Goal: Transaction & Acquisition: Book appointment/travel/reservation

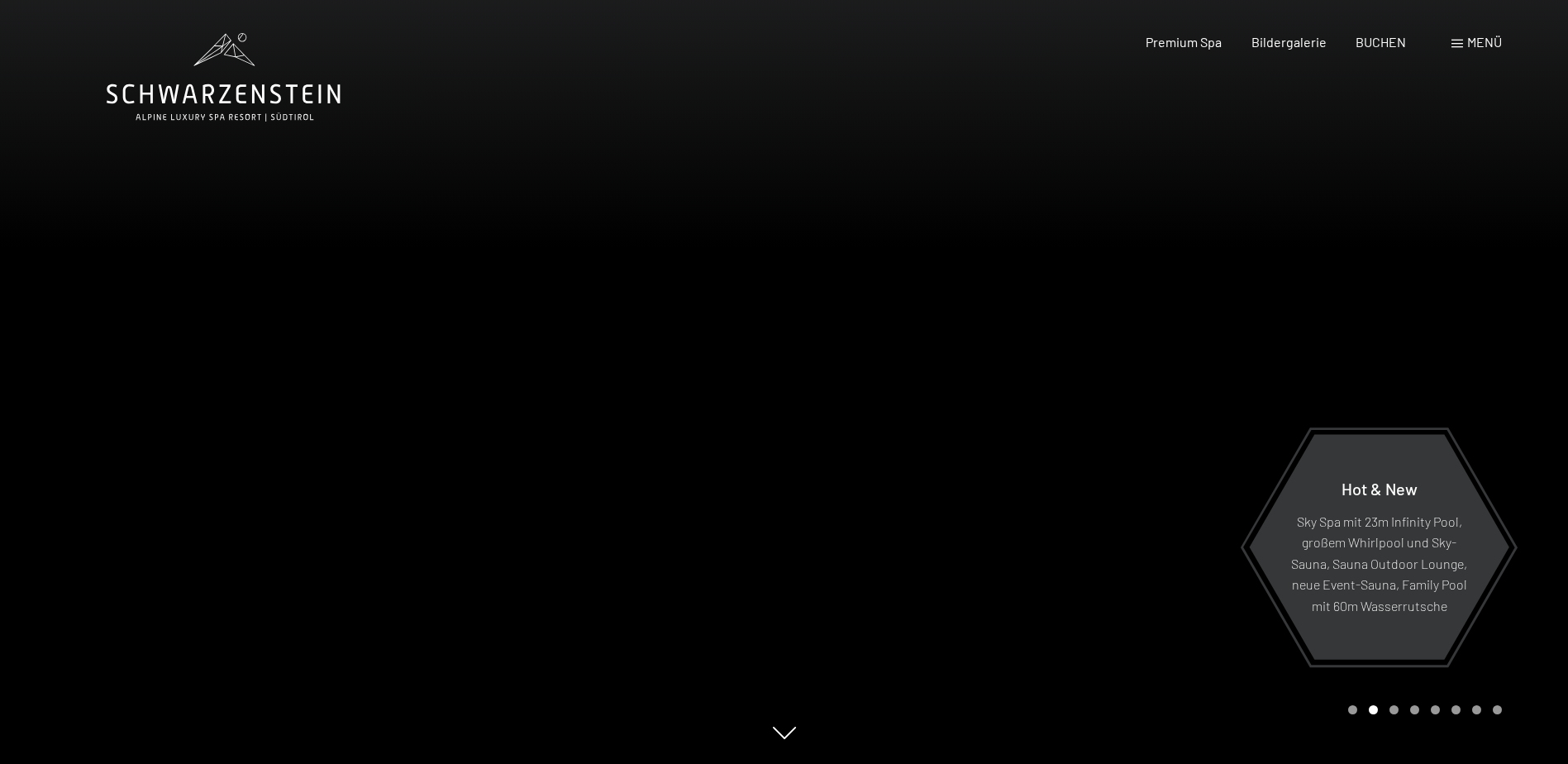
click at [1477, 46] on span "Menü" at bounding box center [1484, 41] width 35 height 15
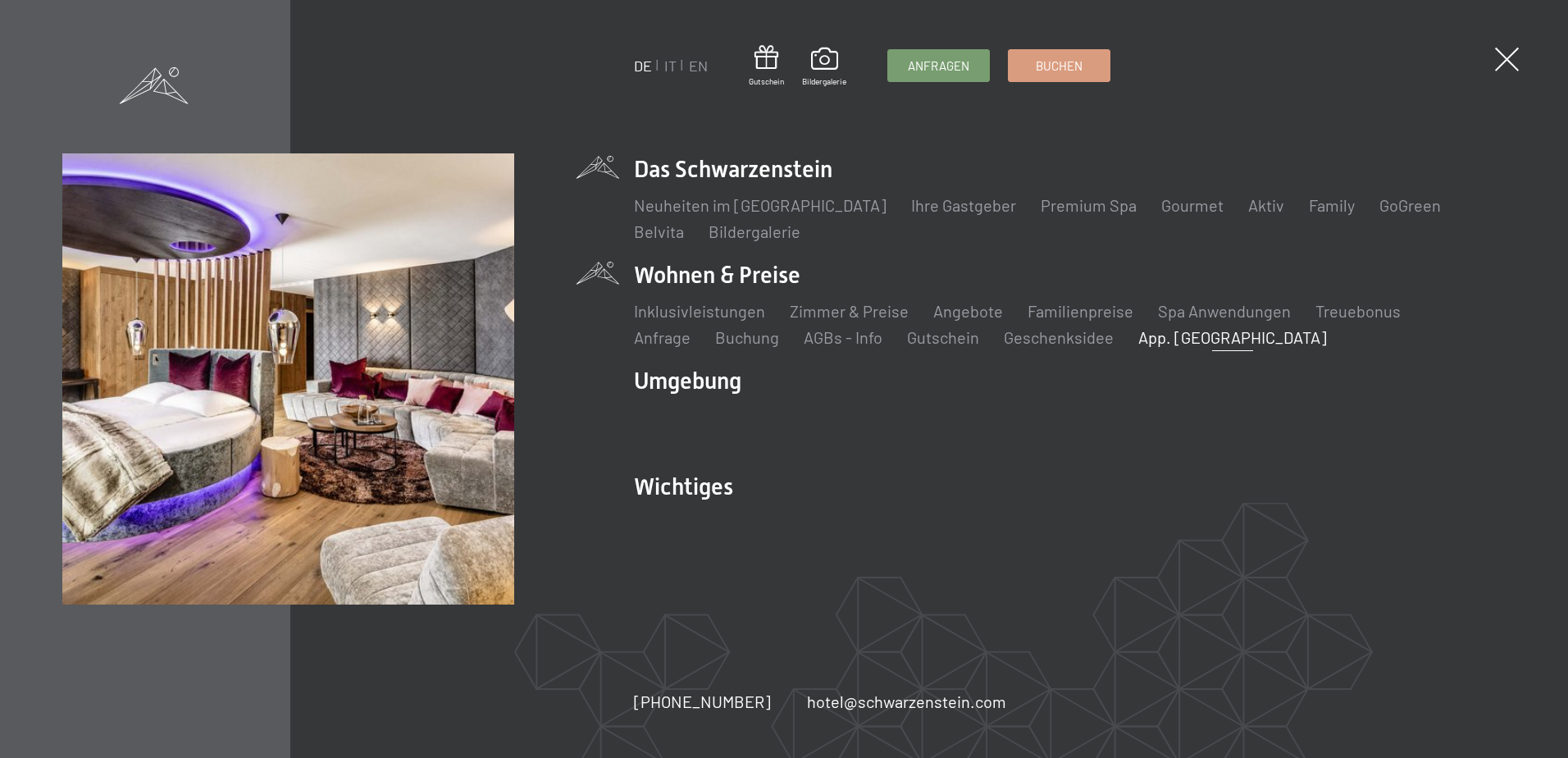
click at [1138, 346] on link "App. [GEOGRAPHIC_DATA]" at bounding box center [1233, 337] width 189 height 20
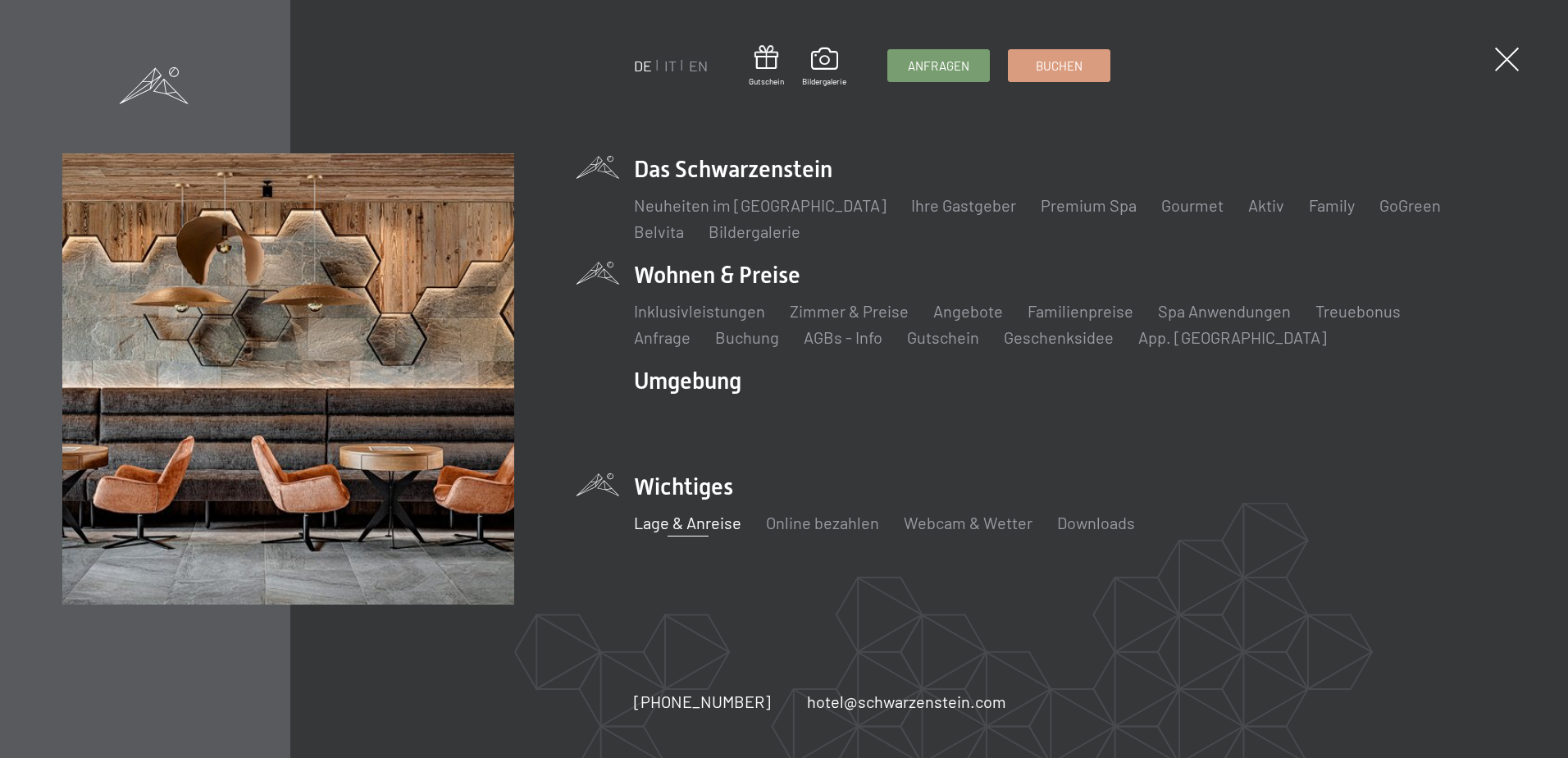
click at [709, 523] on link "Lage & Anreise" at bounding box center [687, 523] width 108 height 20
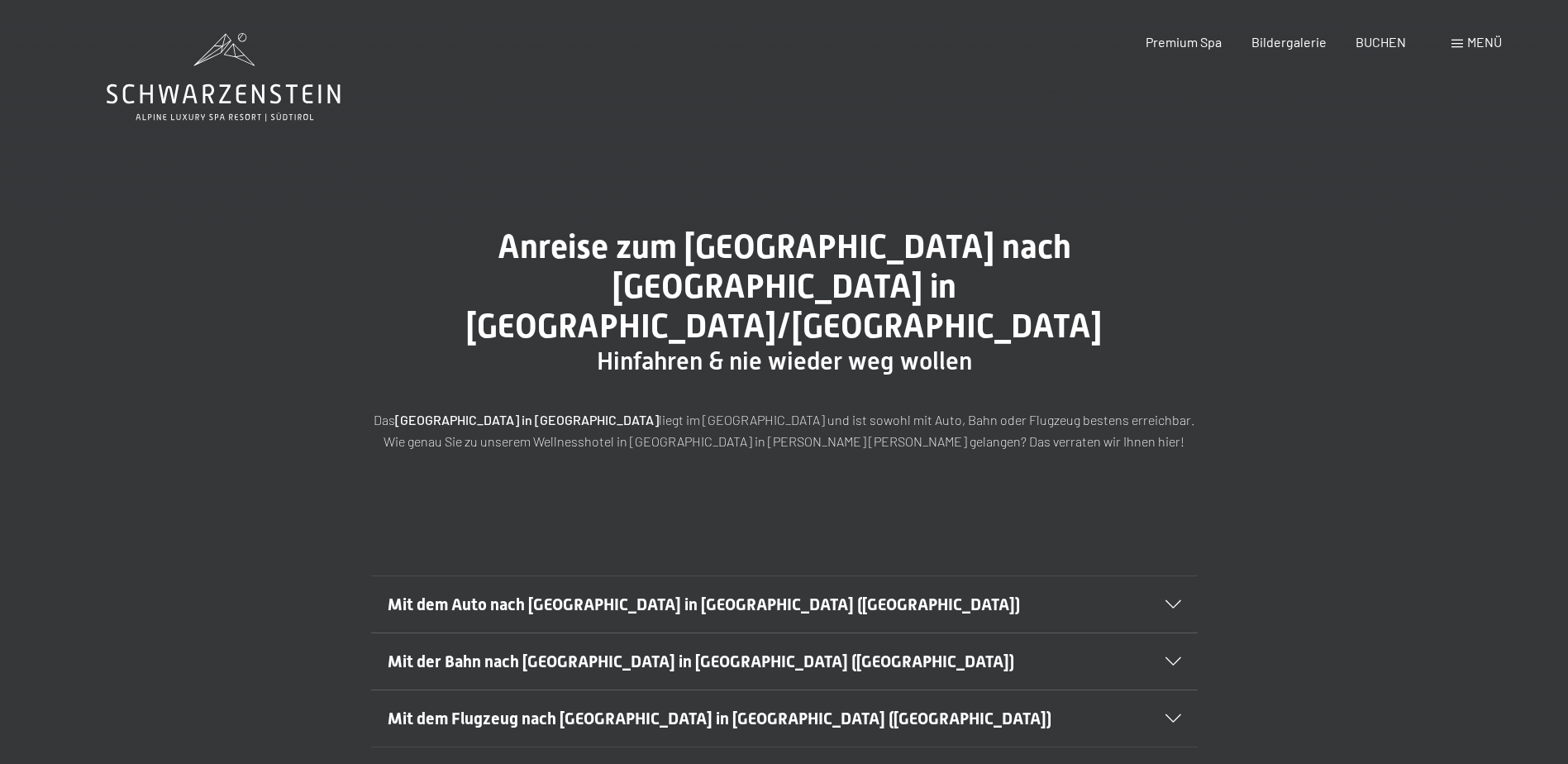
click at [692, 594] on span "Mit dem Auto nach Luttach in Südtirol (Italien)" at bounding box center [703, 604] width 632 height 20
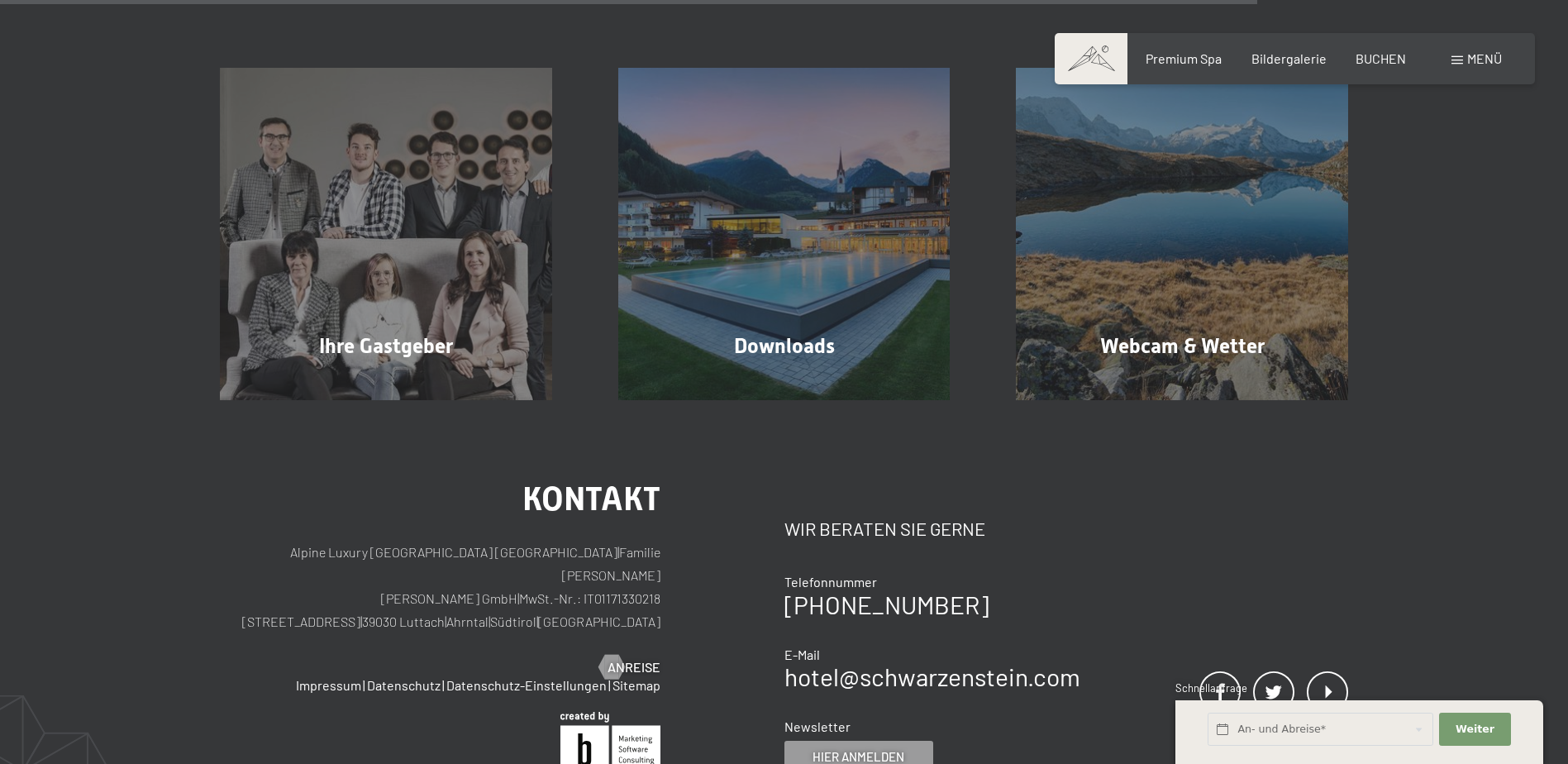
scroll to position [1819, 0]
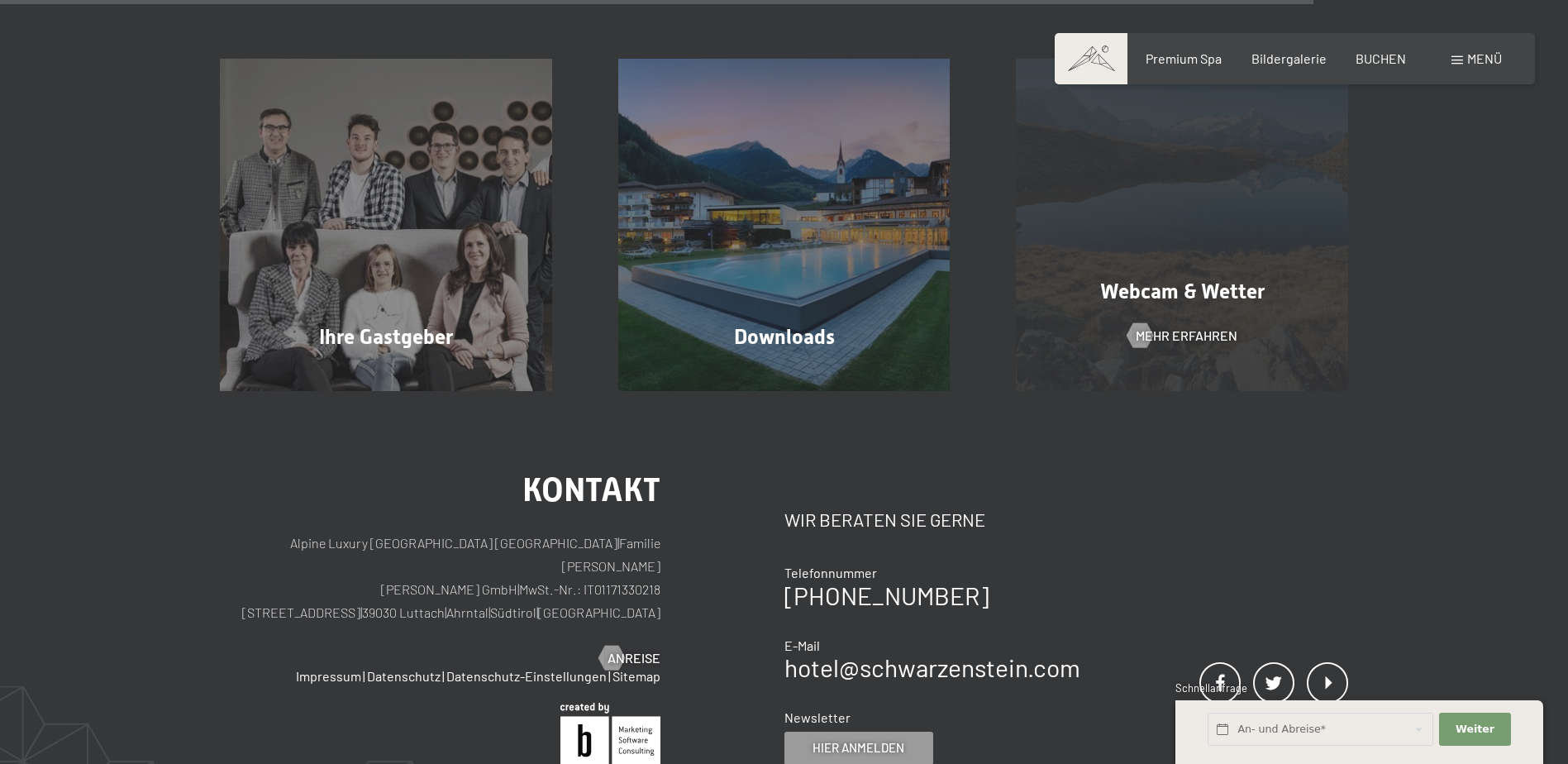
click at [1167, 280] on span "Webcam & Wetter" at bounding box center [1182, 292] width 164 height 24
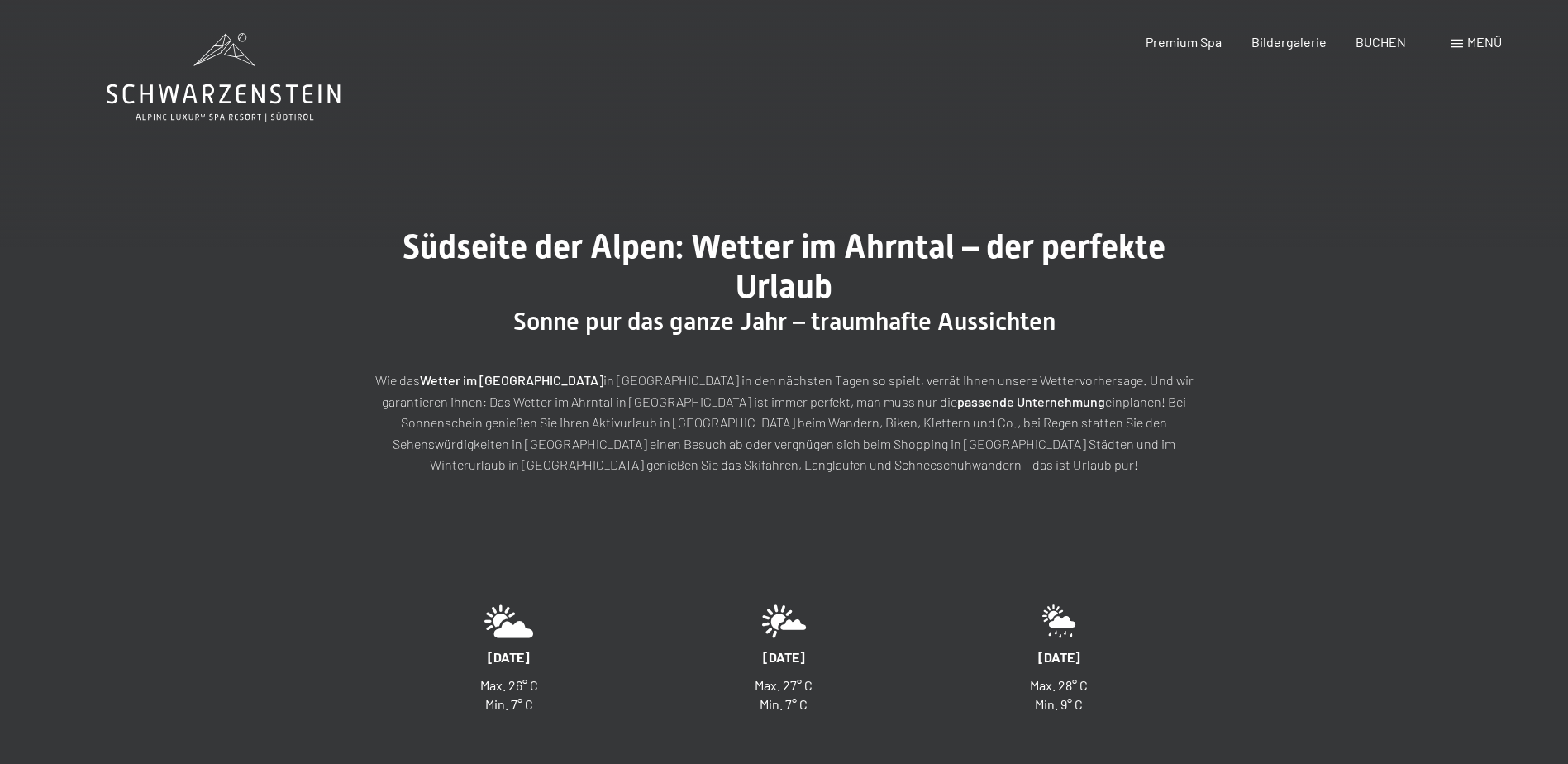
click at [1467, 33] on div "Buchen Anfragen Premium Spa Bildergalerie BUCHEN Menü DE IT EN Gutschein Bilder…" at bounding box center [1295, 42] width 414 height 18
click at [1464, 42] on div "Menü" at bounding box center [1476, 42] width 50 height 18
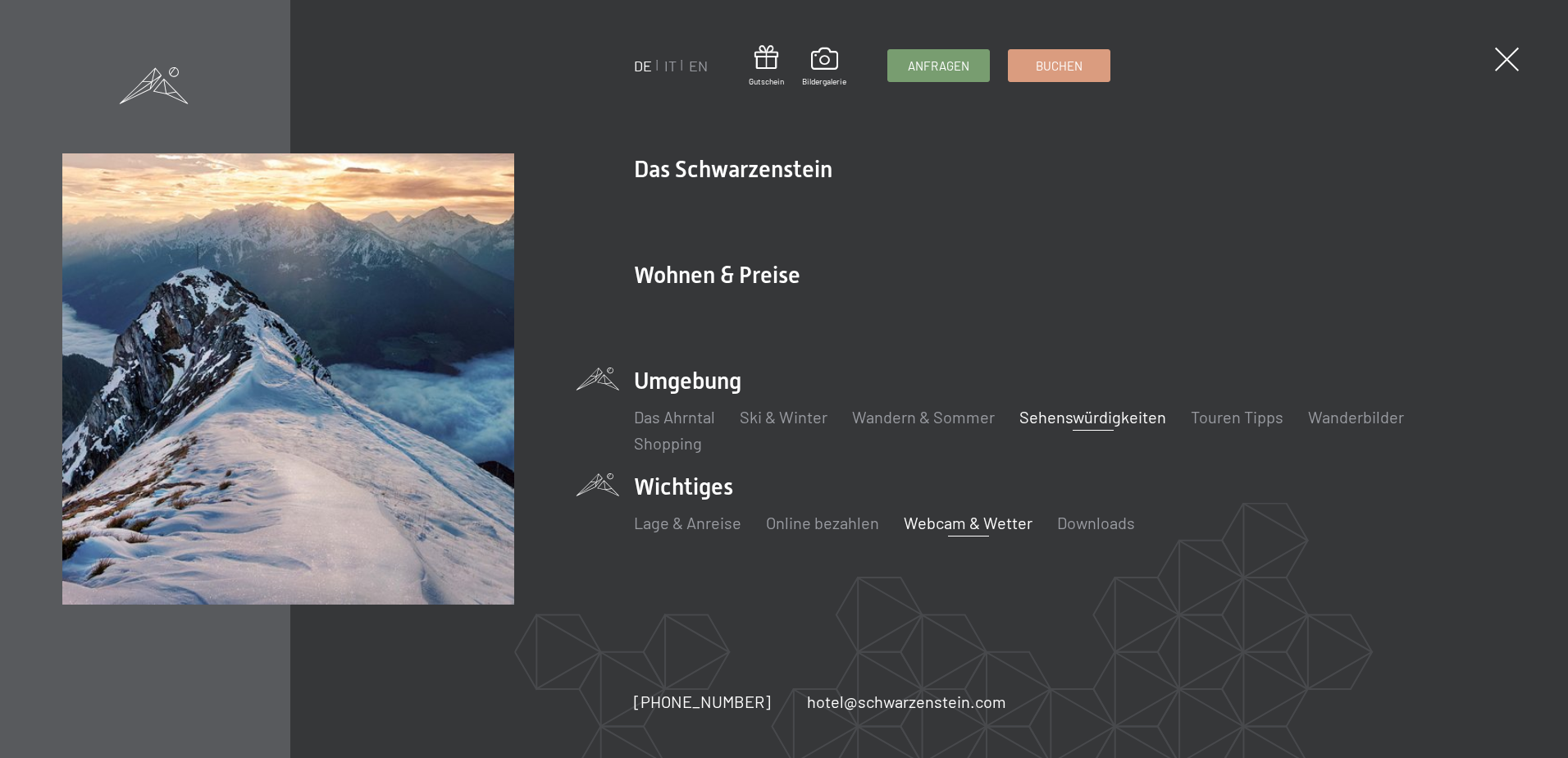
click at [1107, 415] on link "Sehenswürdigkeiten" at bounding box center [1092, 417] width 146 height 20
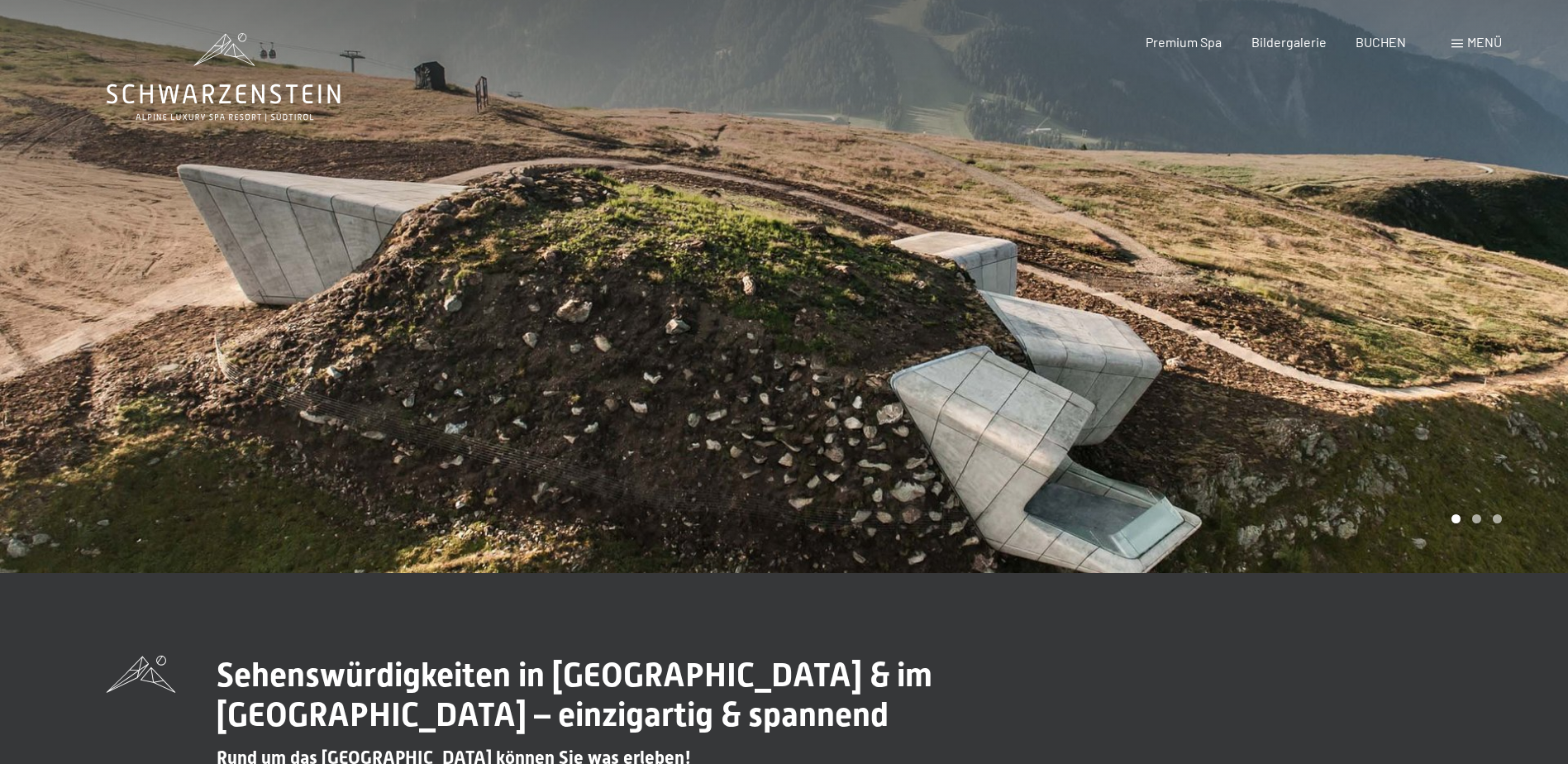
click at [1471, 42] on span "Menü" at bounding box center [1484, 41] width 35 height 15
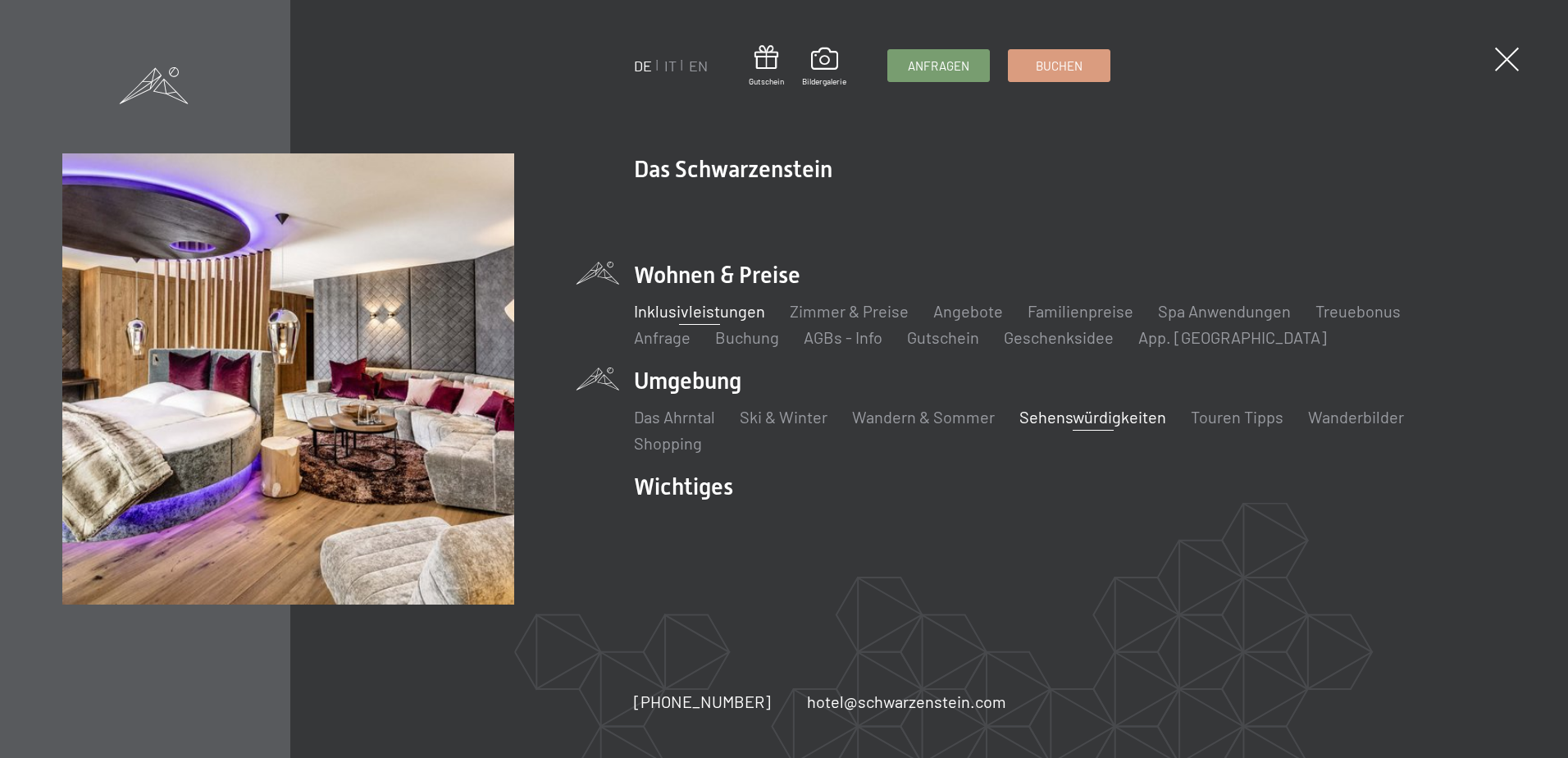
click at [757, 313] on link "Inklusivleistungen" at bounding box center [699, 311] width 131 height 20
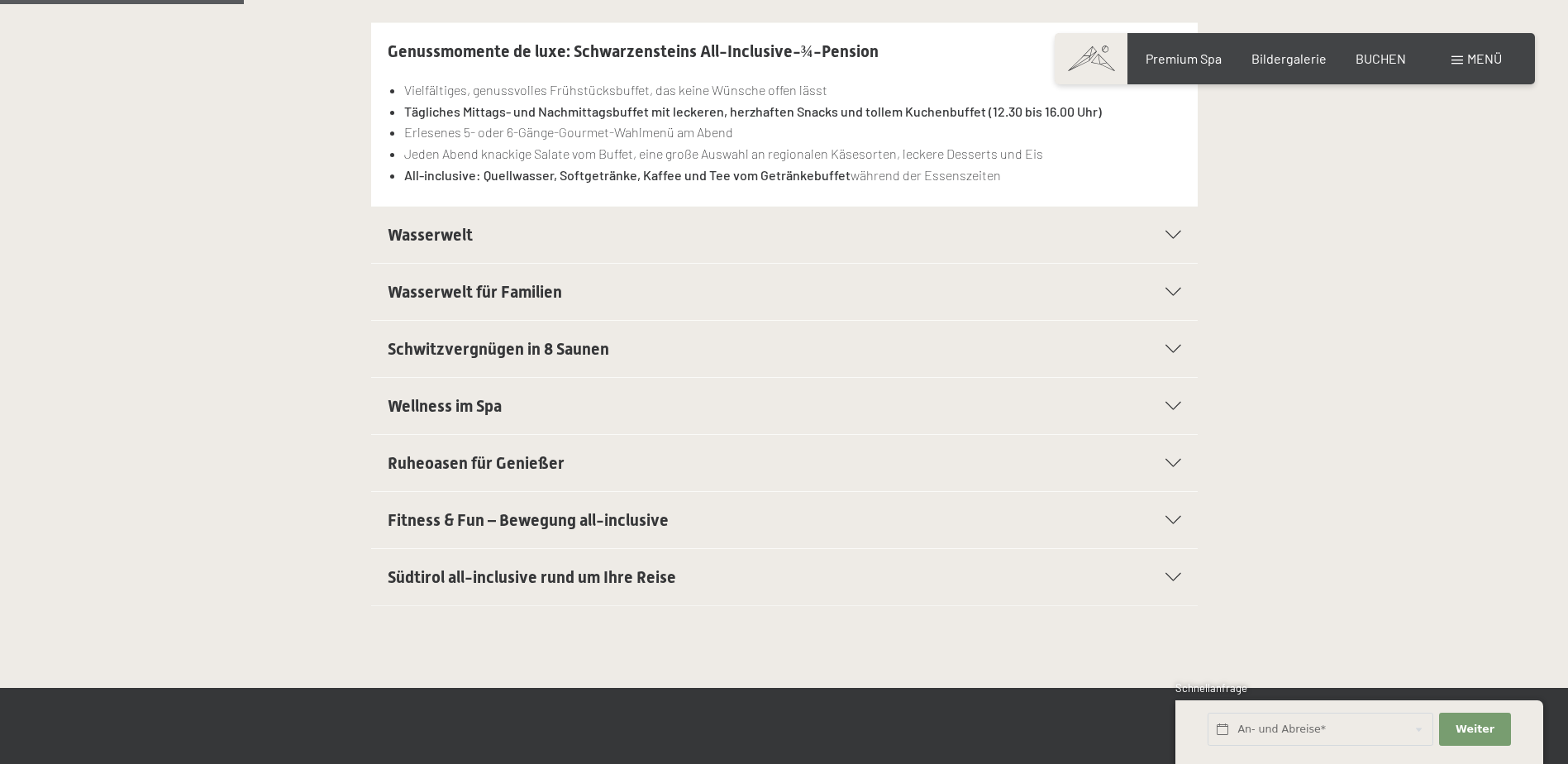
scroll to position [496, 0]
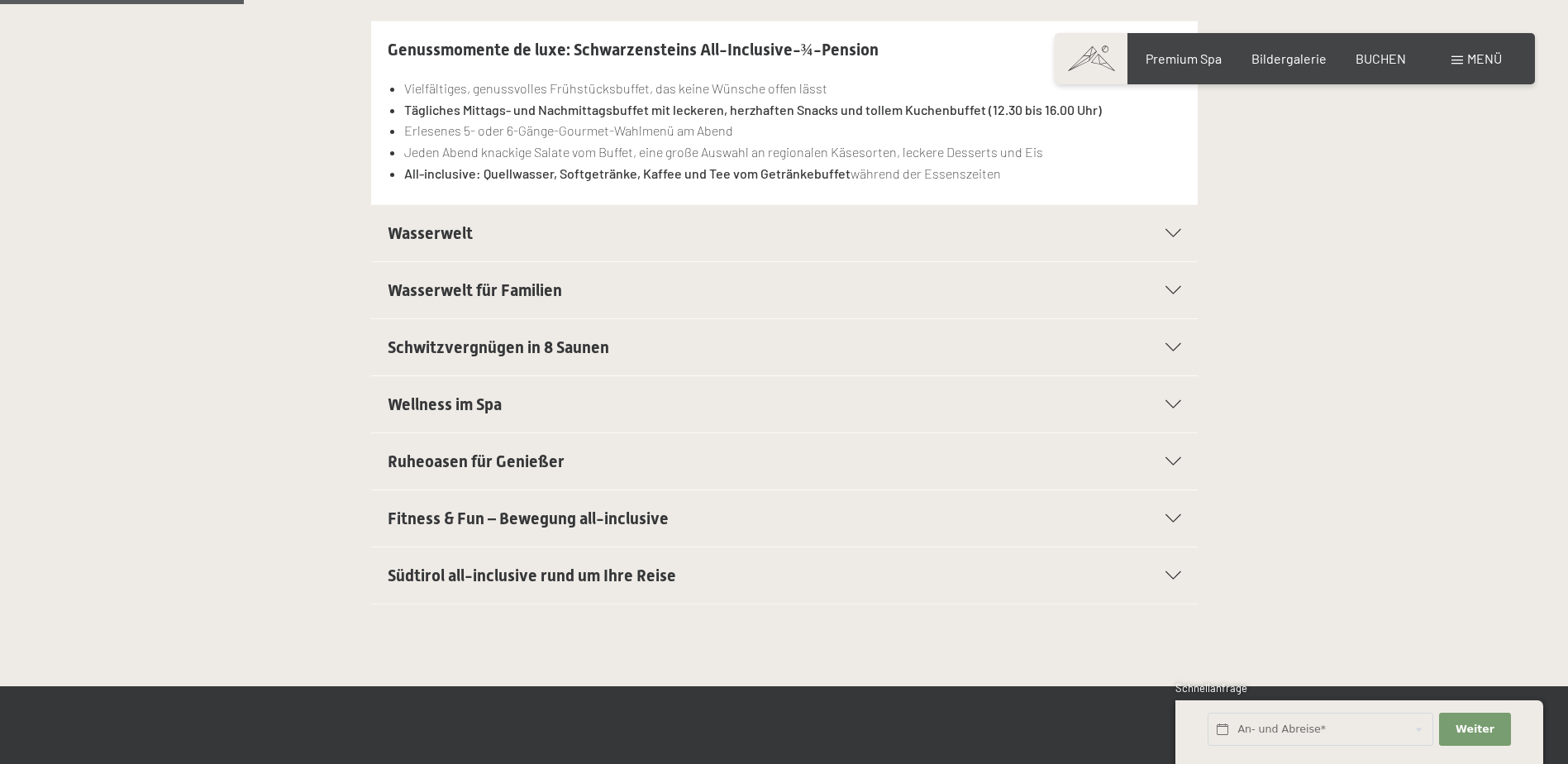
click at [1135, 567] on div "Südtirol all-inclusive rund um Ihre Reise" at bounding box center [784, 575] width 794 height 57
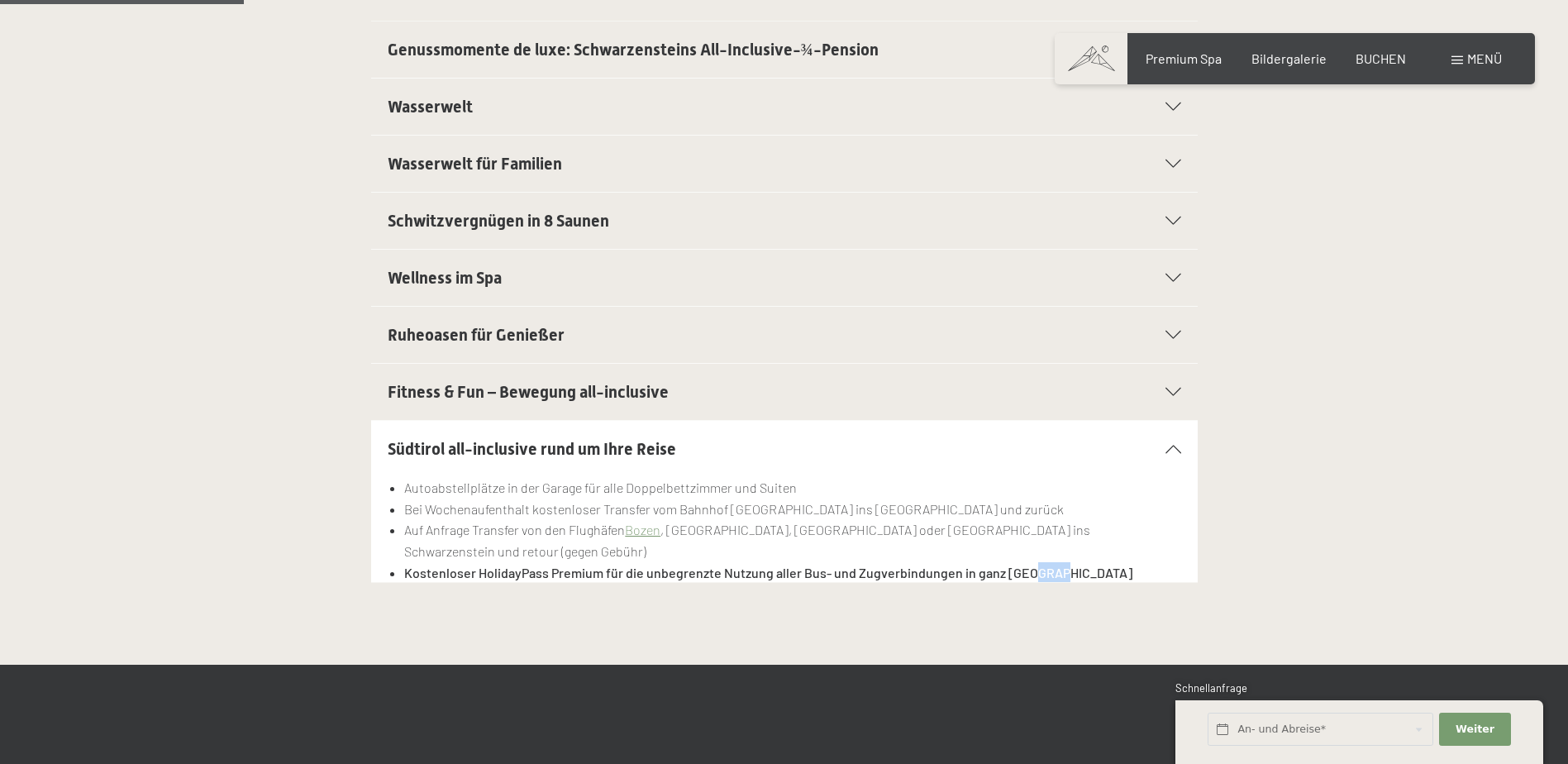
drag, startPoint x: 1045, startPoint y: 552, endPoint x: 1026, endPoint y: 589, distance: 41.6
click at [1026, 589] on div "Genussmomente de luxe: Schwarzensteins All-Inclusive-¾-Pension Vielfältiges, ge…" at bounding box center [784, 301] width 1568 height 727
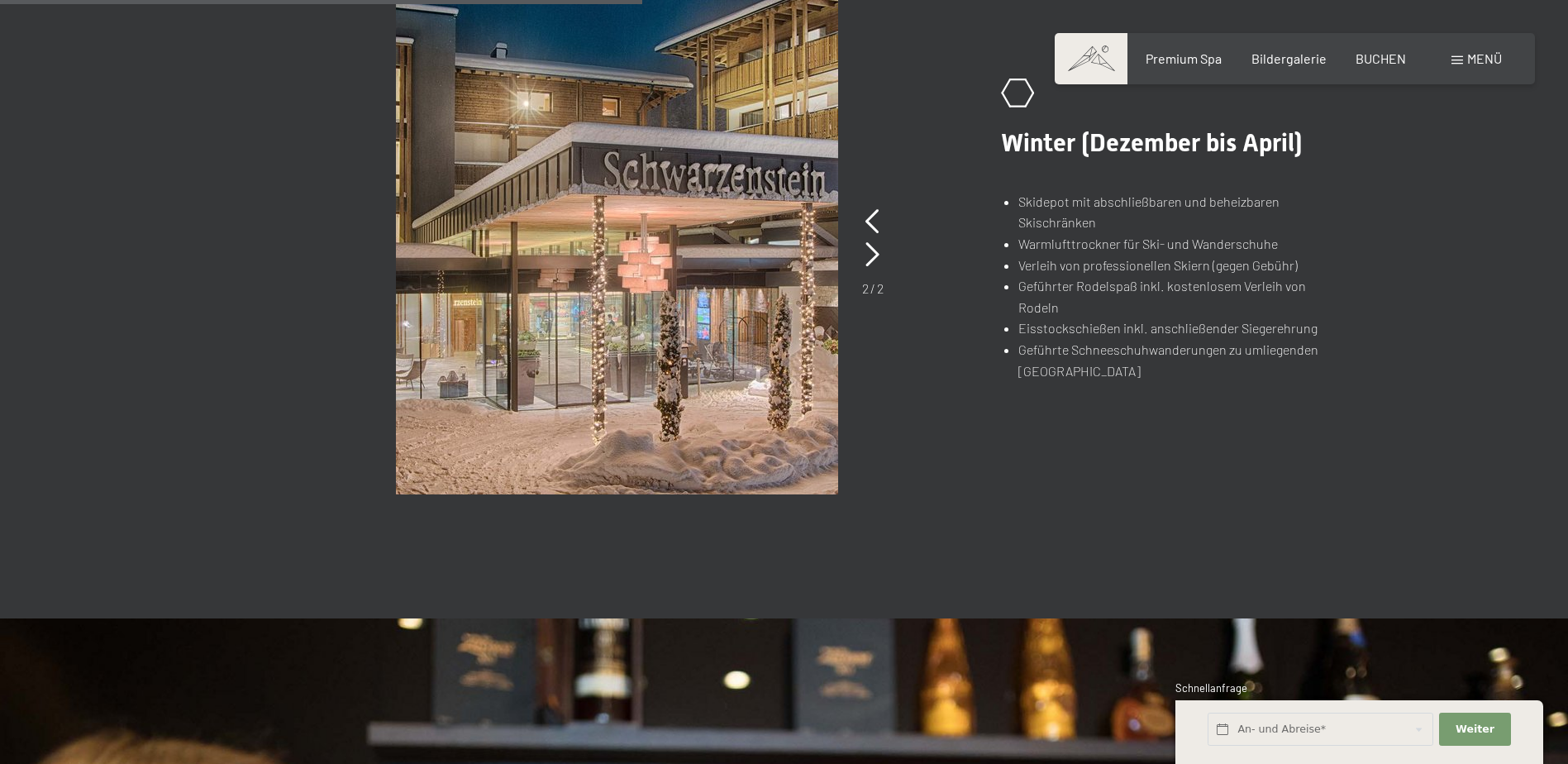
scroll to position [1323, 0]
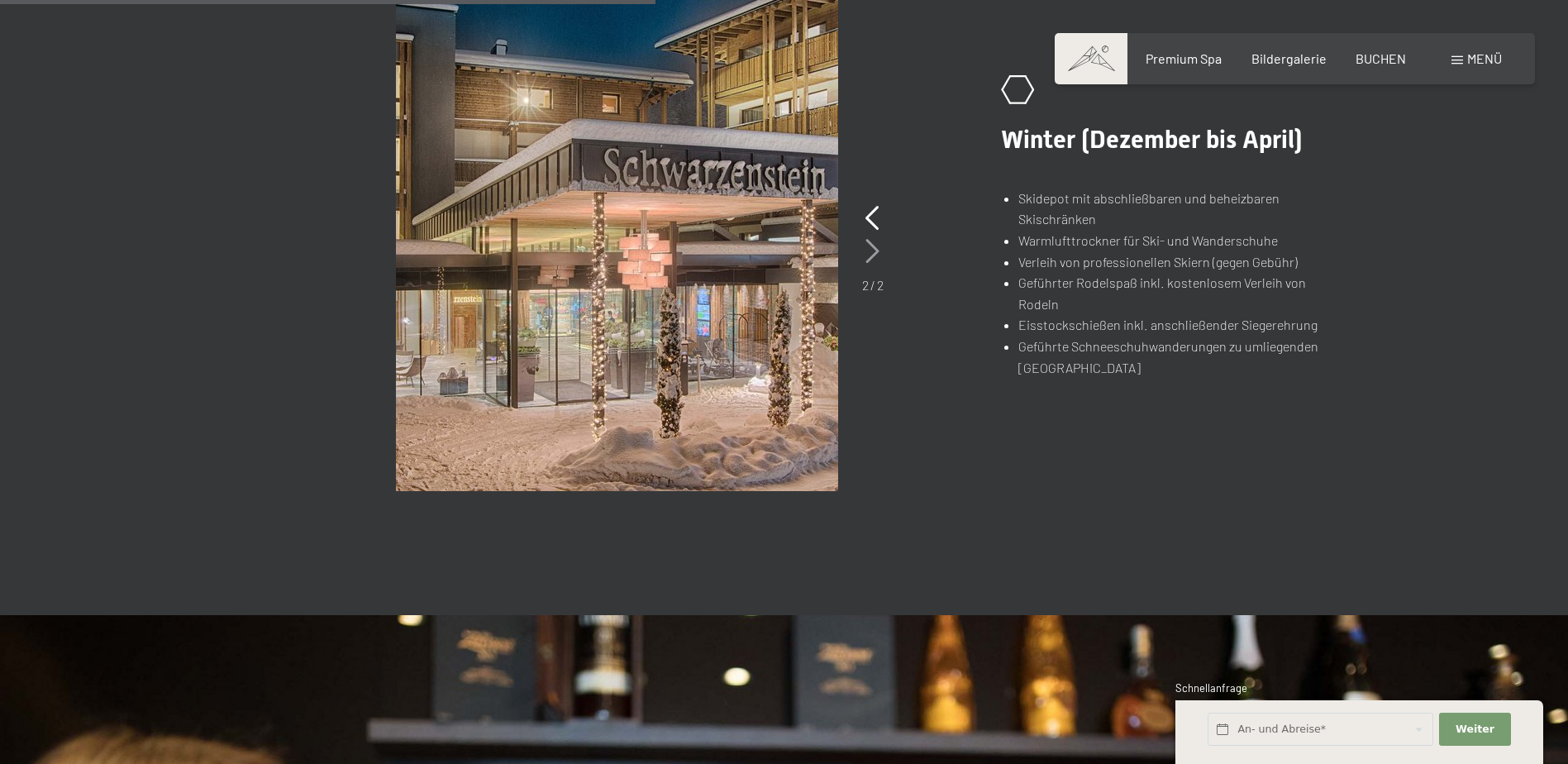
click at [871, 254] on icon at bounding box center [872, 251] width 14 height 25
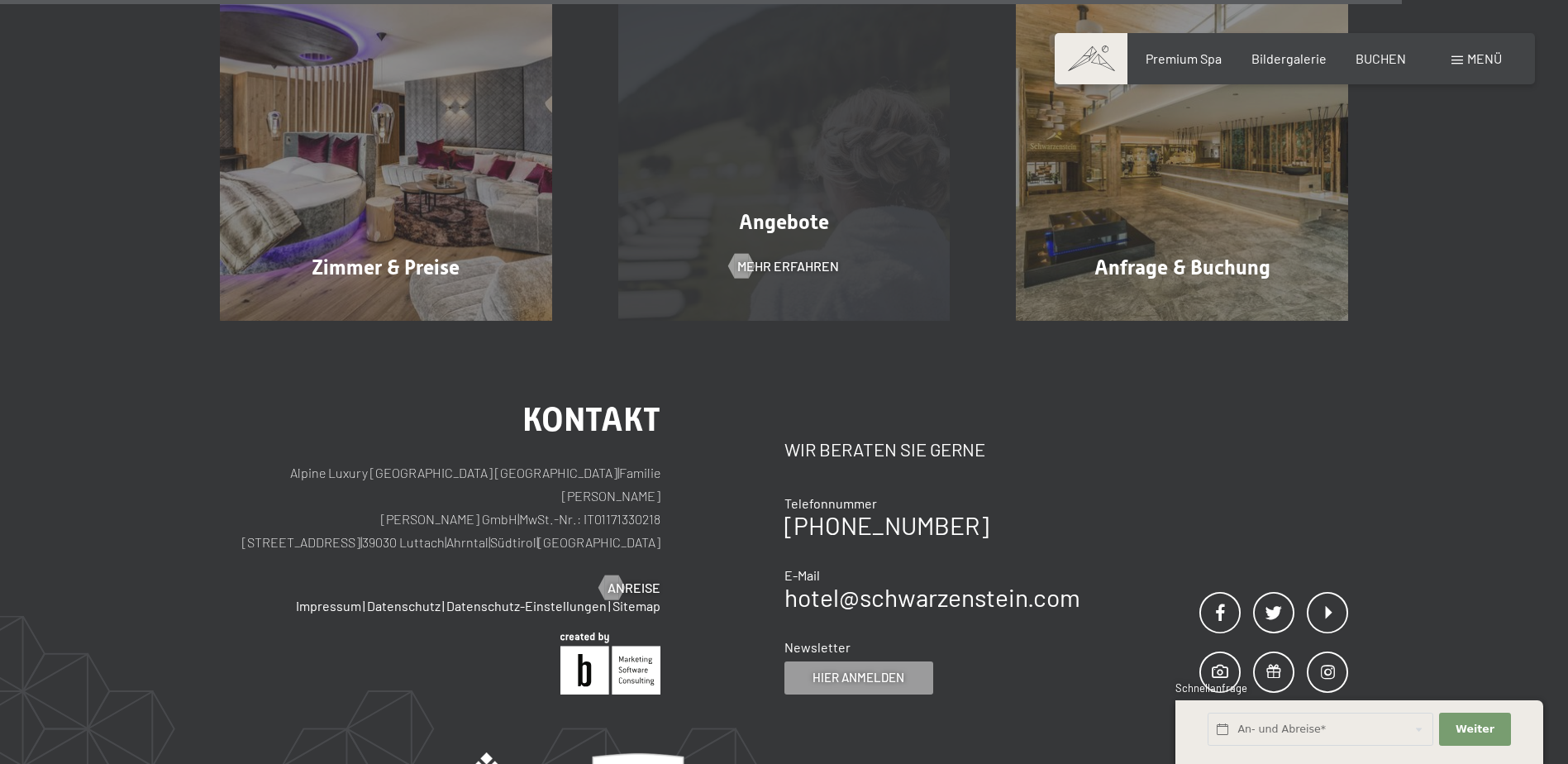
scroll to position [2894, 0]
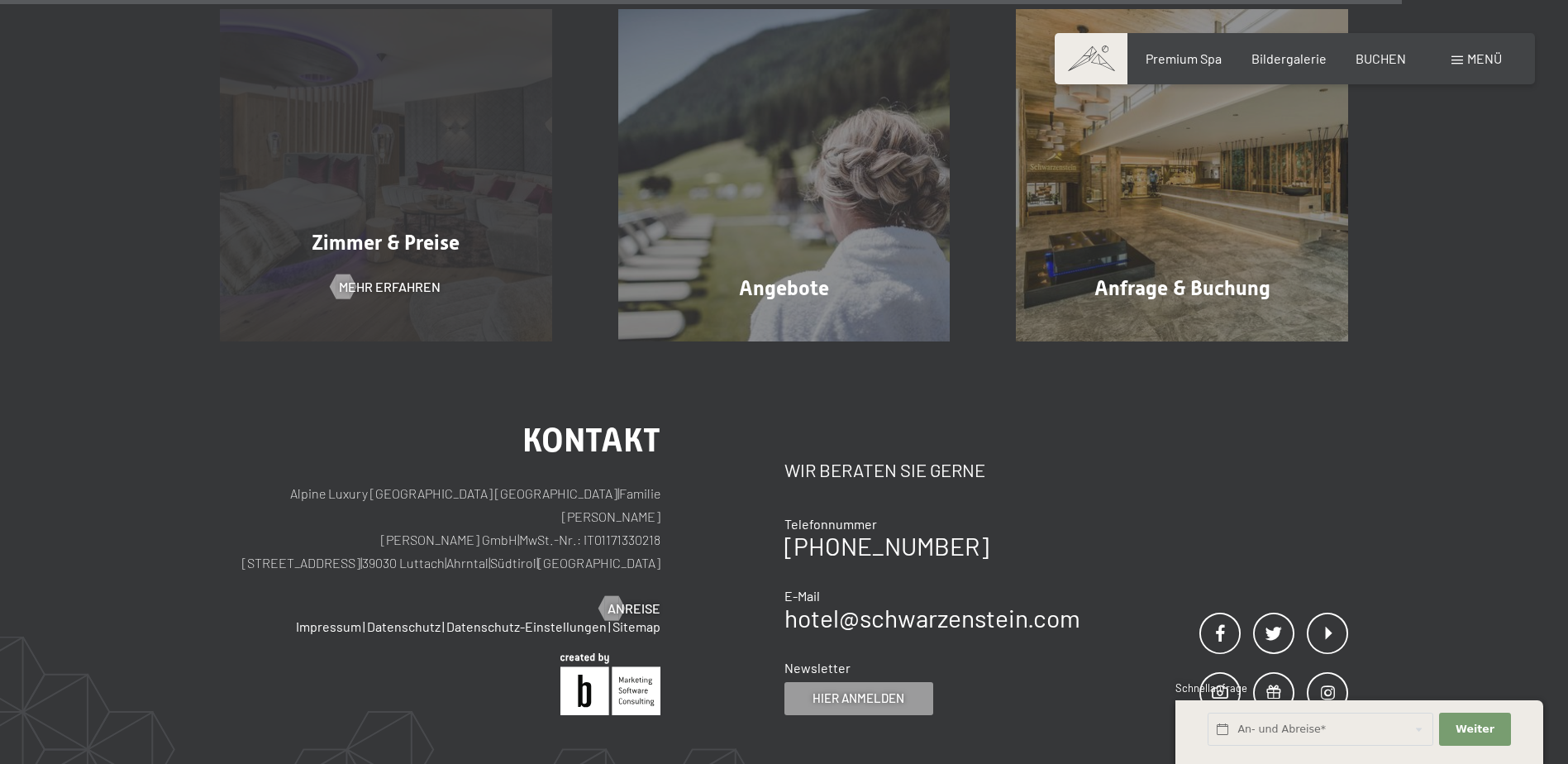
click at [293, 260] on div "Zimmer & Preise Mehr erfahren" at bounding box center [385, 175] width 398 height 333
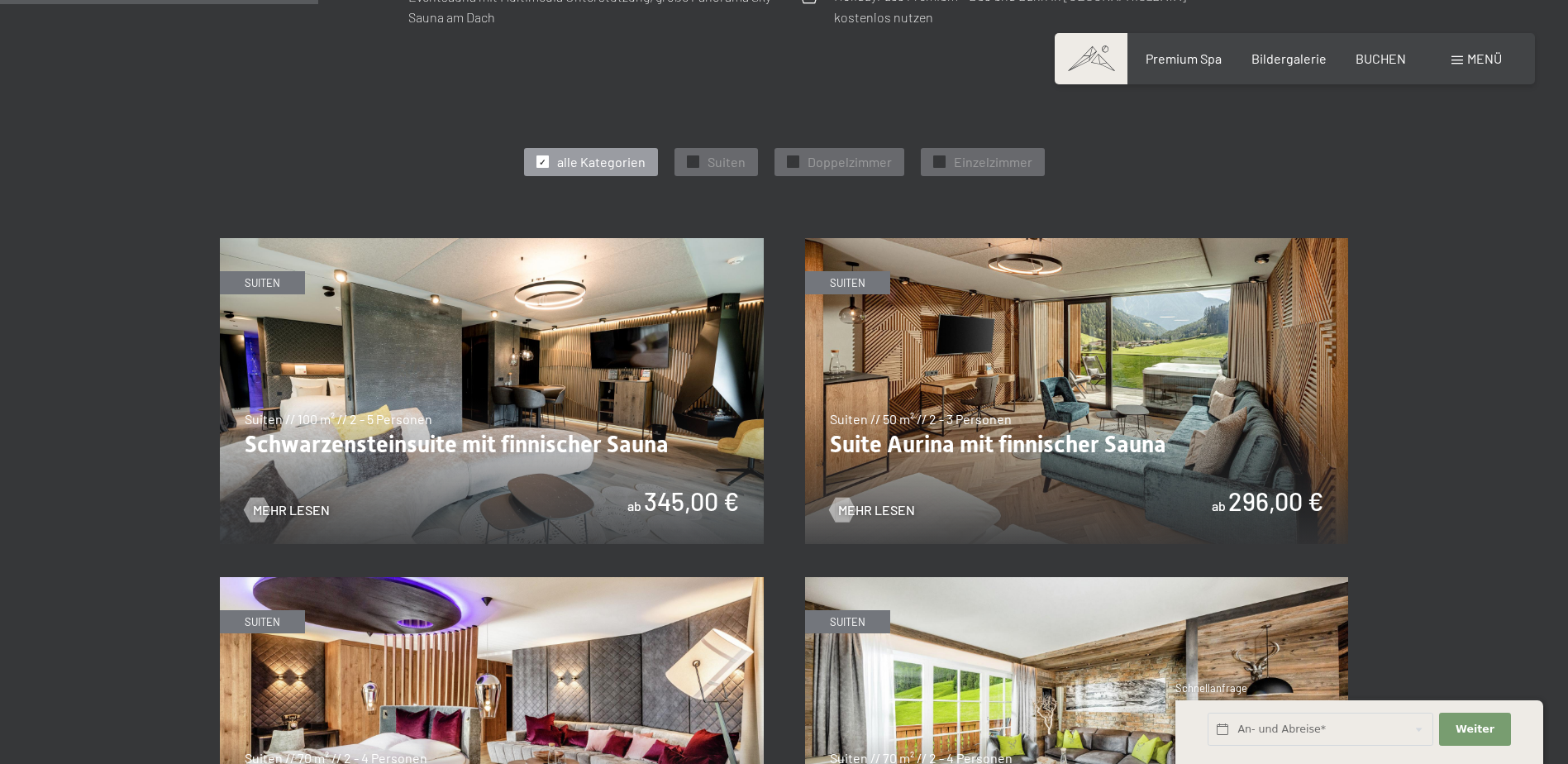
scroll to position [1075, 0]
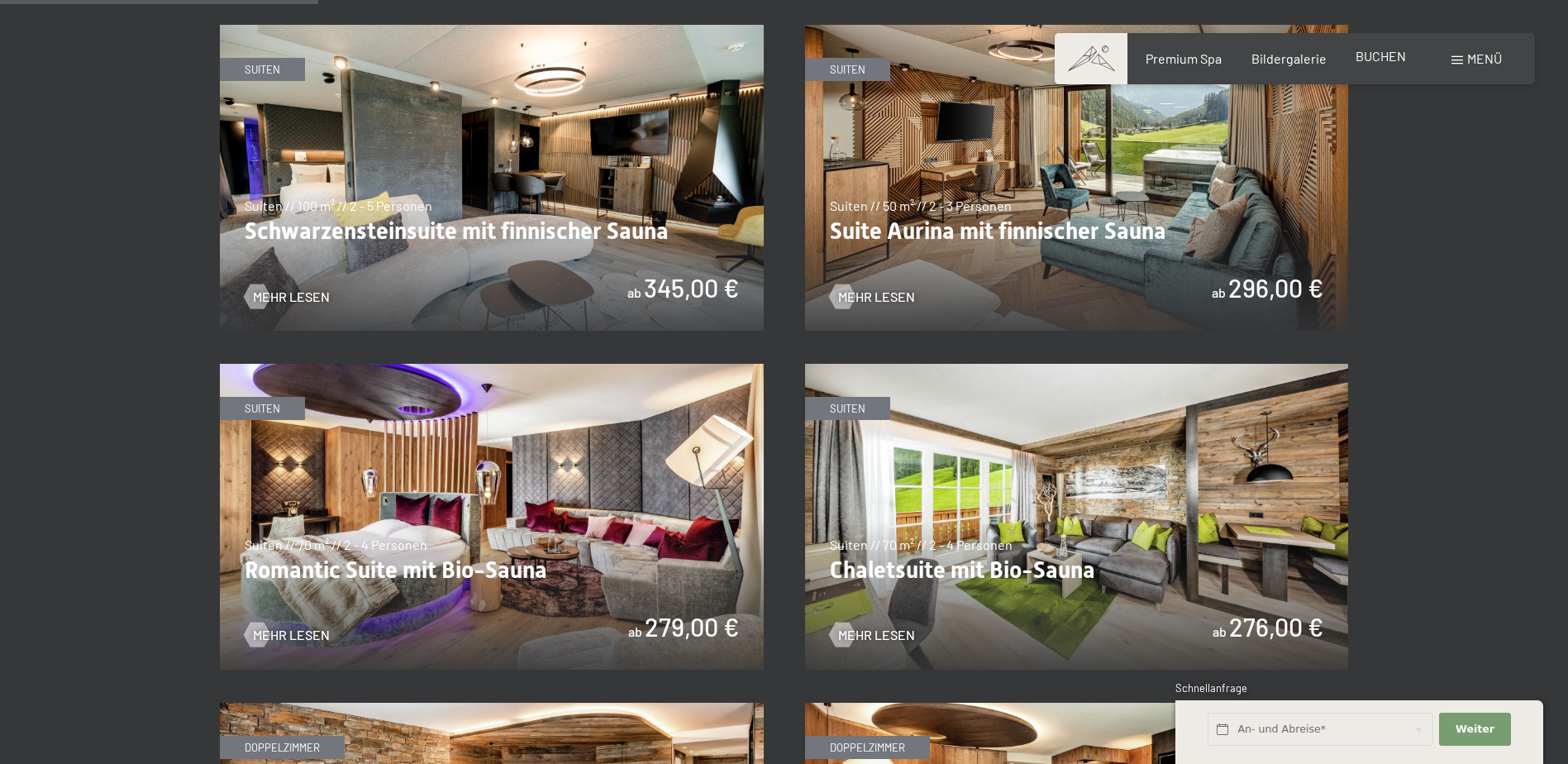
click at [1368, 63] on span "BUCHEN" at bounding box center [1379, 56] width 50 height 15
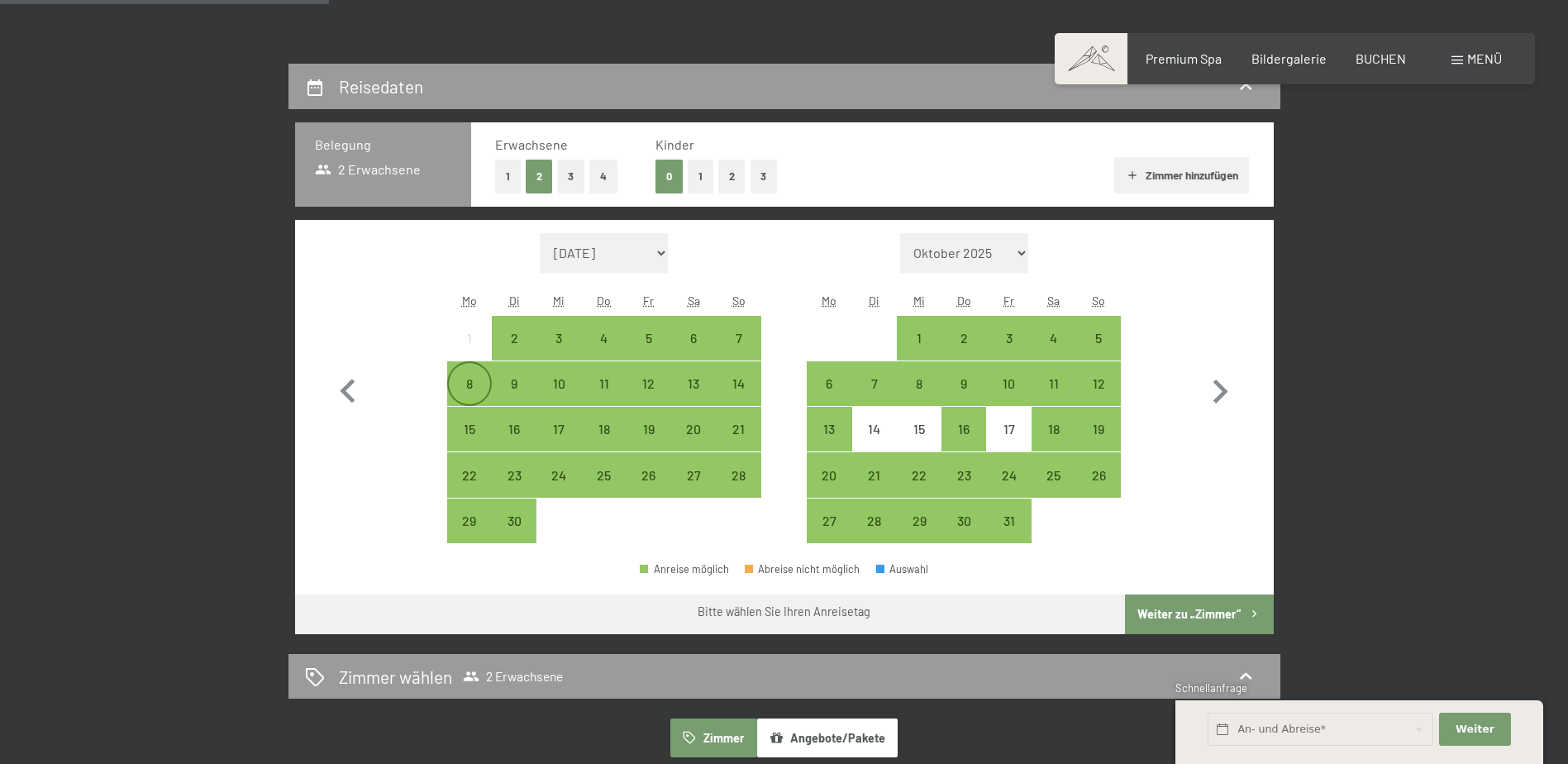
click at [474, 377] on div "8" at bounding box center [468, 397] width 41 height 41
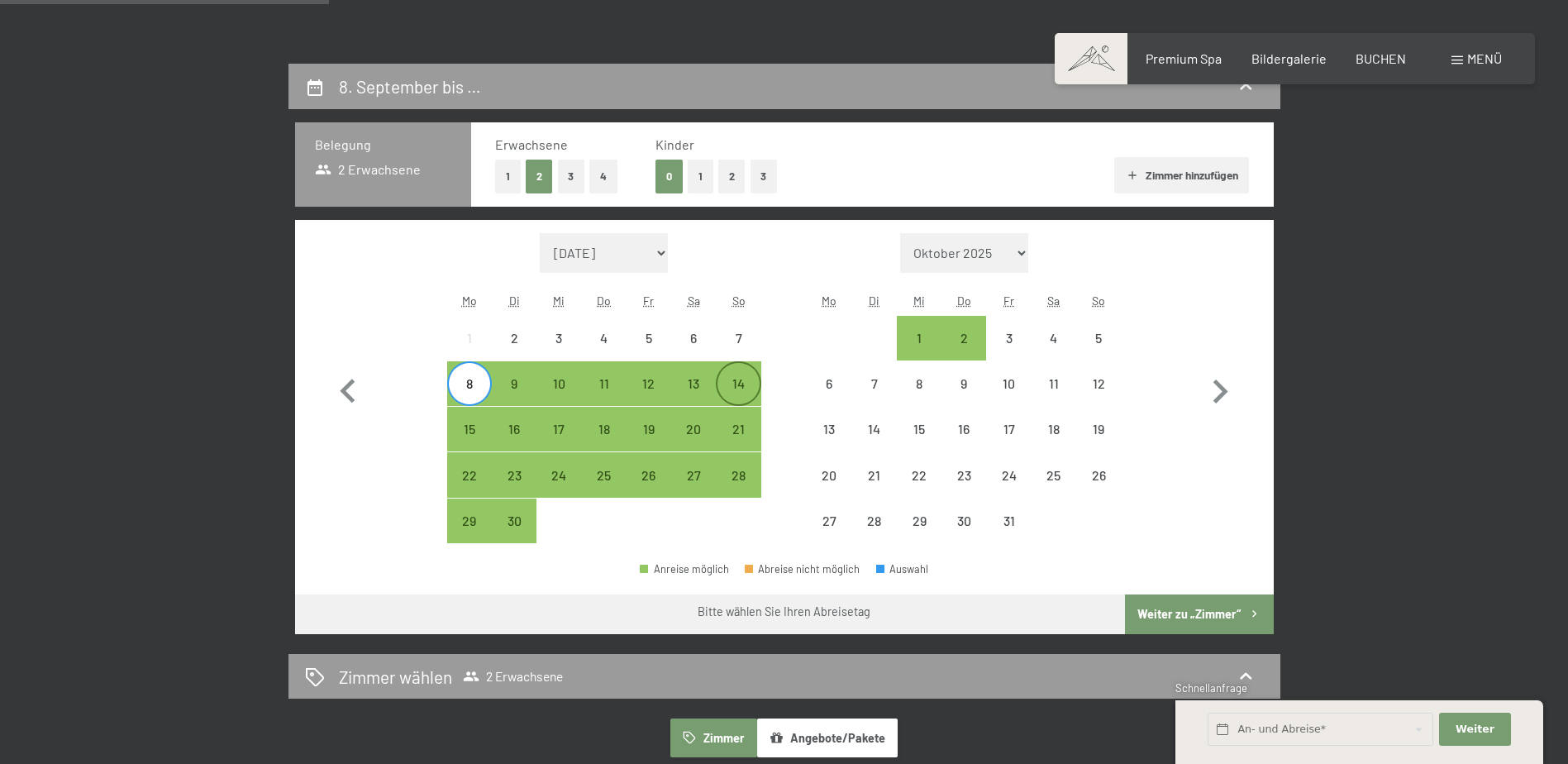
click at [751, 387] on div "14" at bounding box center [737, 397] width 41 height 41
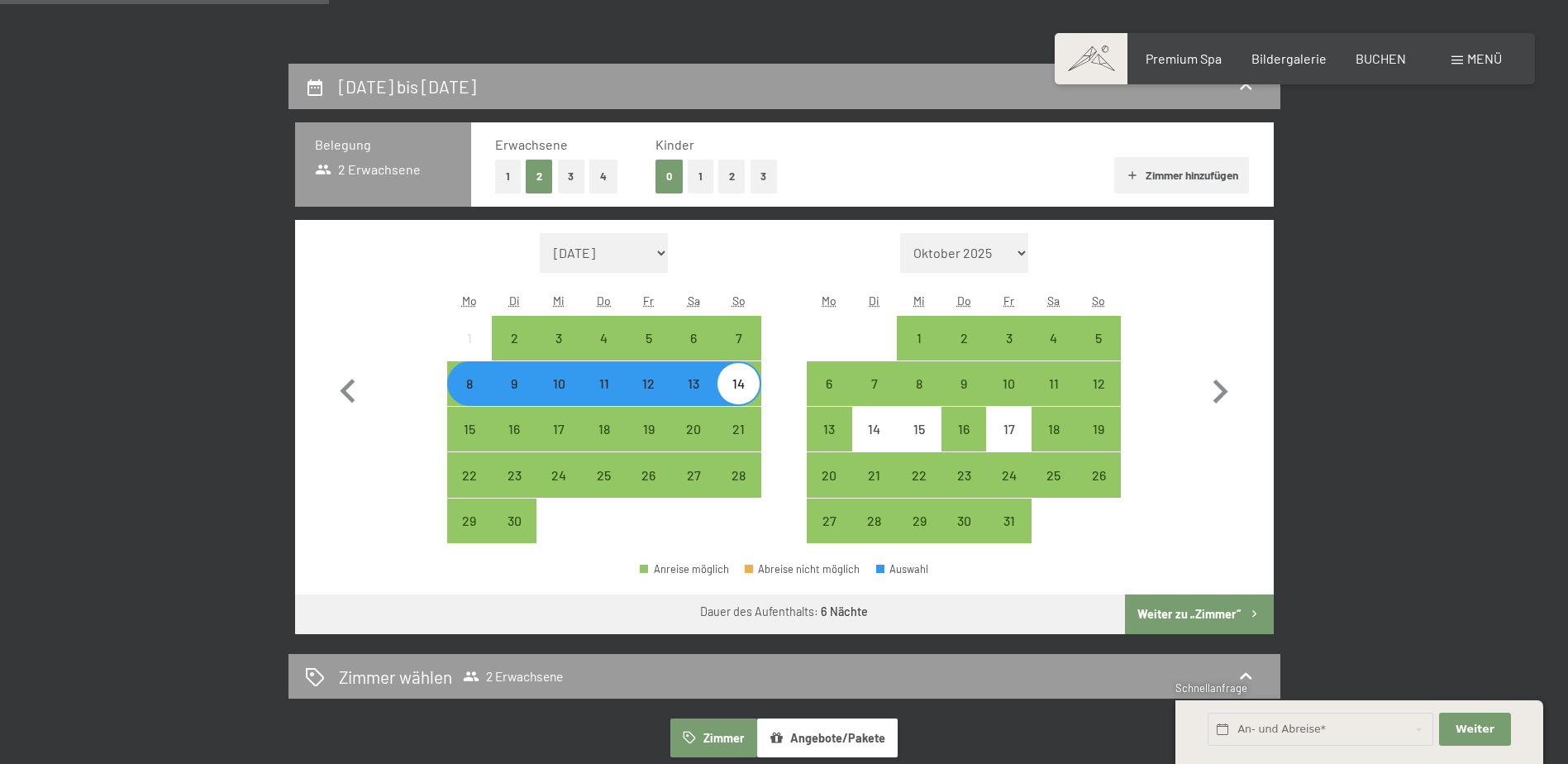
click at [1187, 614] on button "Weiter zu „Zimmer“" at bounding box center [1198, 614] width 148 height 40
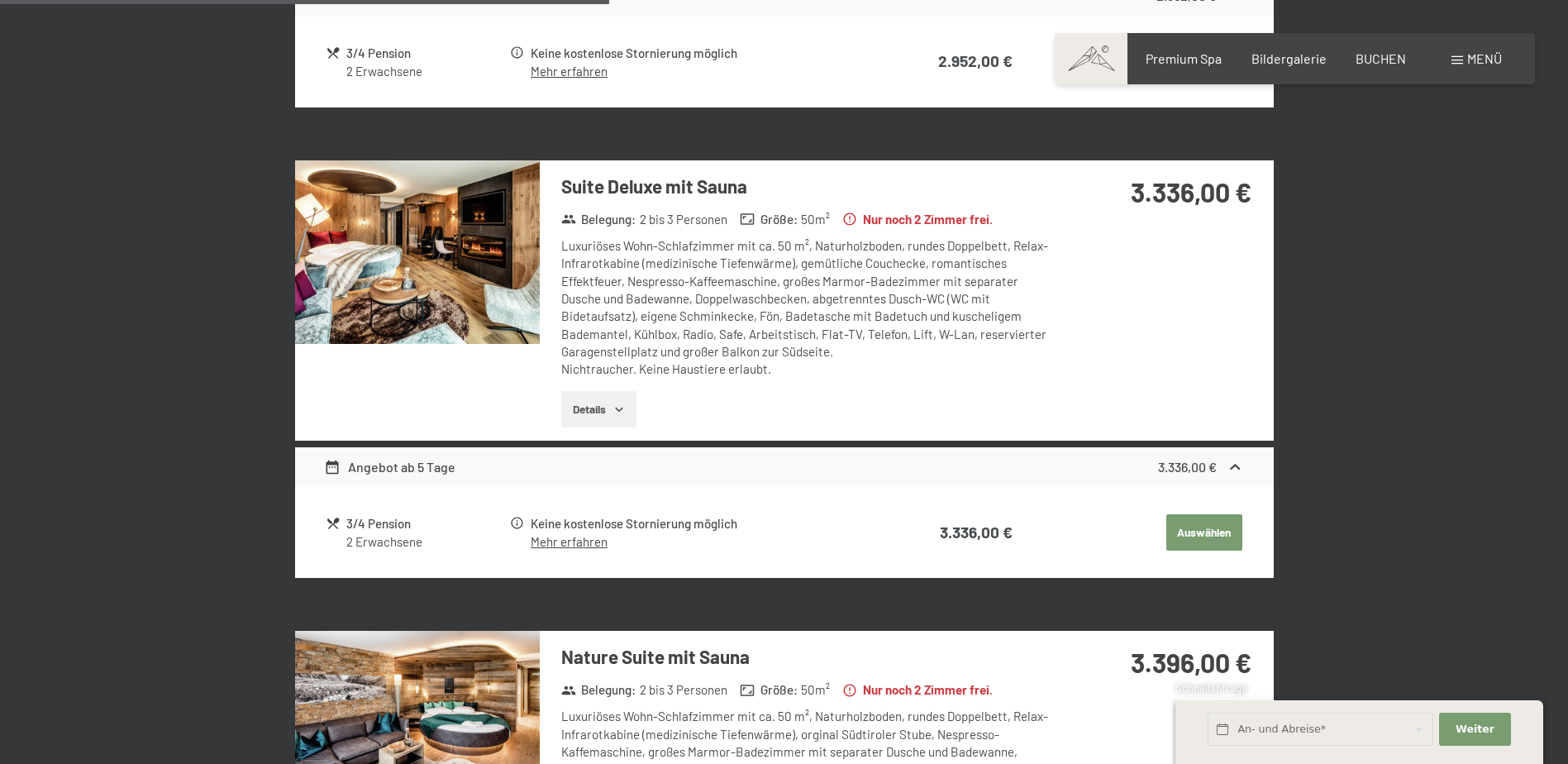
scroll to position [1056, 0]
